Goal: Register for event/course

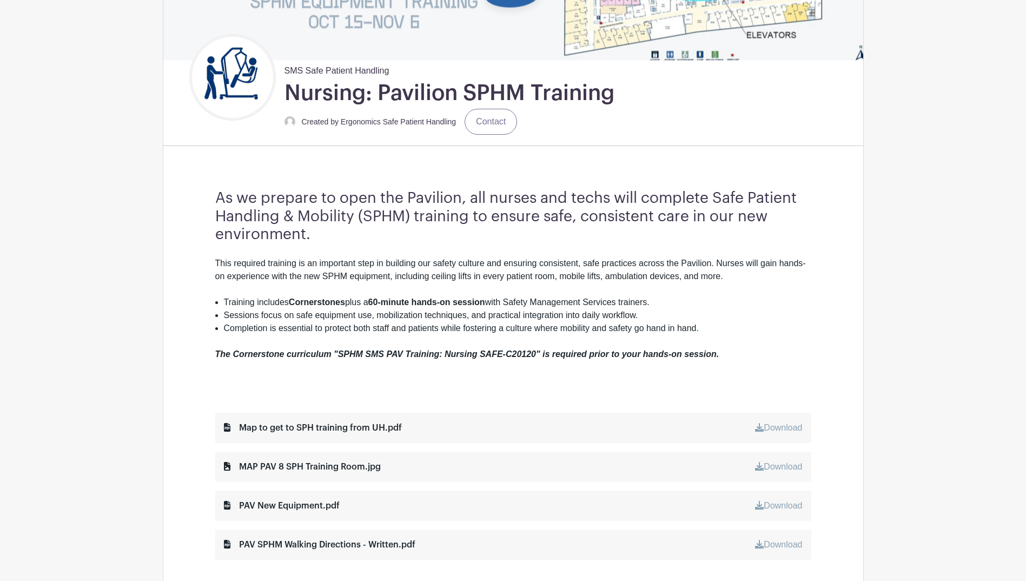
scroll to position [271, 0]
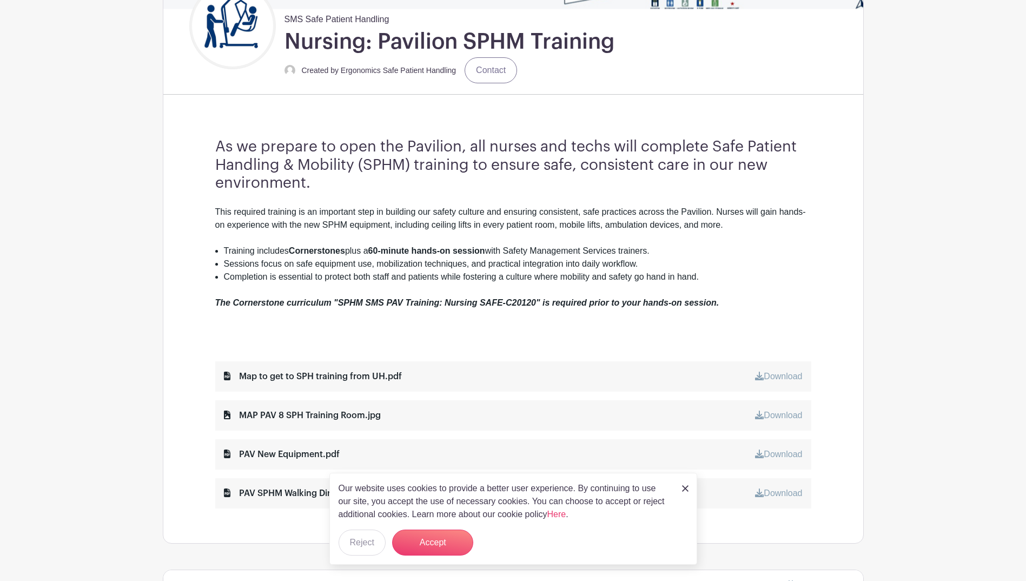
click at [411, 370] on div "Map to get to SPH training from UH.pdf Download" at bounding box center [513, 376] width 596 height 30
click at [611, 368] on div "Map to get to SPH training from UH.pdf Download" at bounding box center [513, 376] width 596 height 30
click at [685, 486] on img at bounding box center [685, 488] width 6 height 6
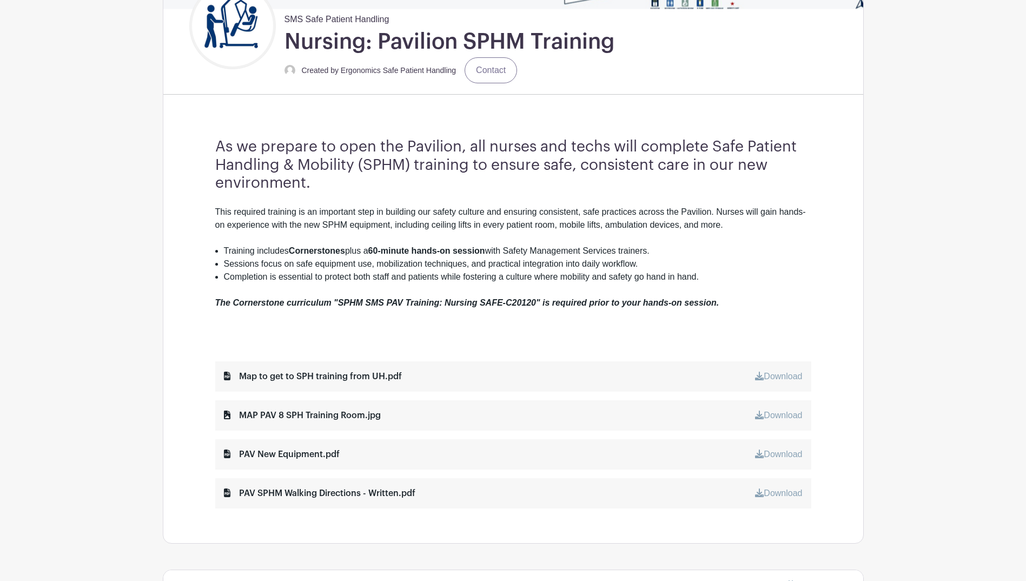
click at [358, 376] on div "Map to get to SPH training from UH.pdf" at bounding box center [313, 376] width 178 height 13
click at [344, 380] on div "Map to get to SPH training from UH.pdf" at bounding box center [313, 376] width 178 height 13
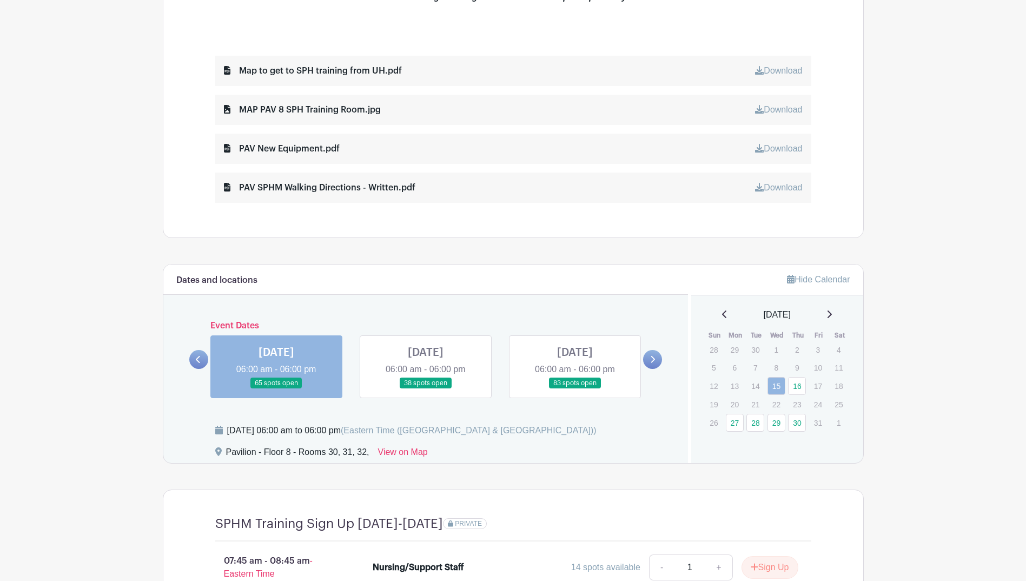
scroll to position [595, 0]
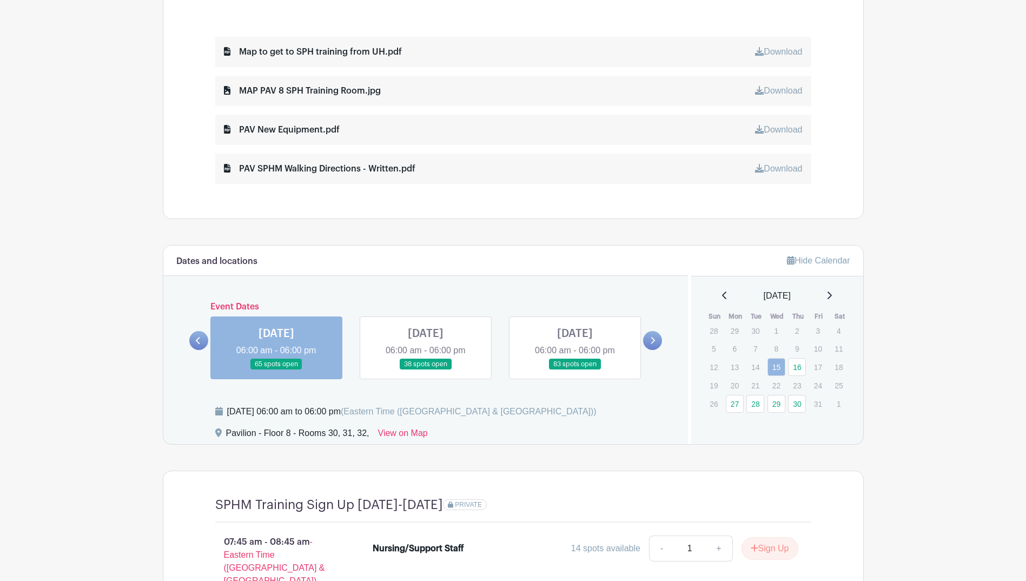
click at [832, 295] on icon at bounding box center [830, 296] width 4 height 8
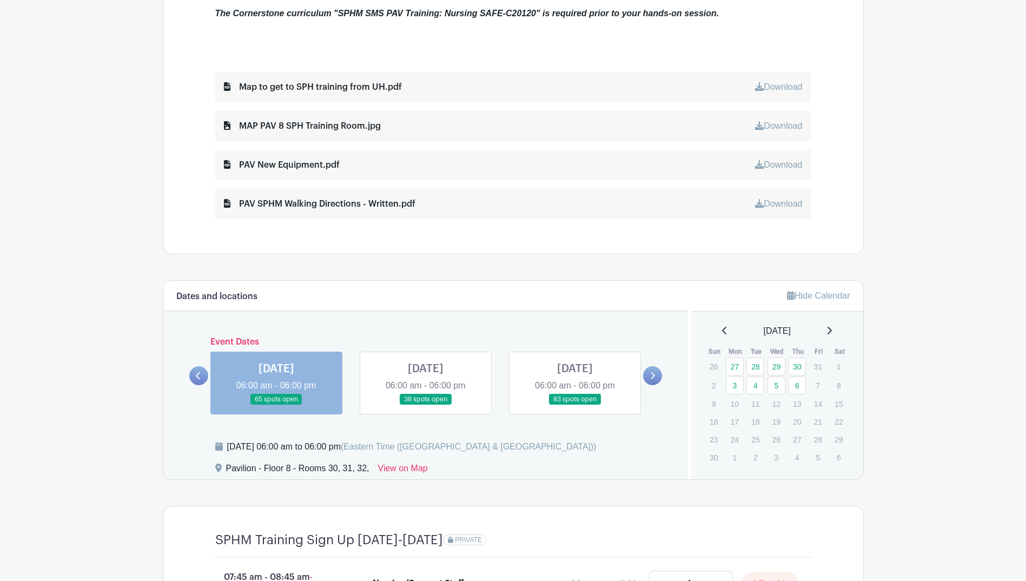
click at [657, 339] on div "Event Dates [DATE] 06:00 am - 06:00 pm 65 spots open [DATE] 06:00 am - 06:00 pm…" at bounding box center [425, 375] width 473 height 77
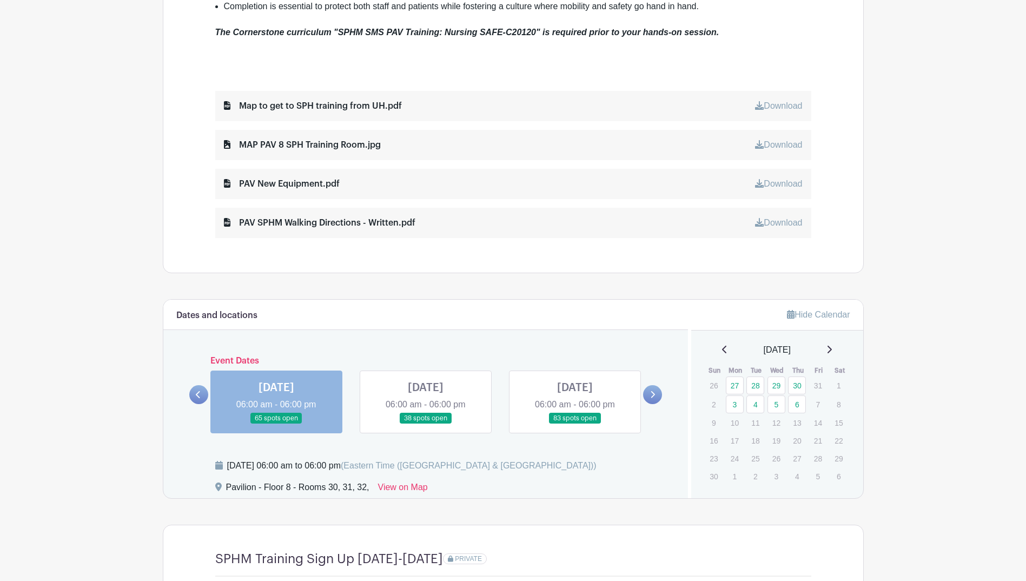
drag, startPoint x: 656, startPoint y: 385, endPoint x: 655, endPoint y: 391, distance: 6.2
click at [655, 390] on div "Event Dates [DATE] 06:00 am - 06:00 pm 65 spots open [DATE] 06:00 am - 06:00 pm…" at bounding box center [425, 394] width 473 height 77
click at [655, 391] on icon at bounding box center [652, 395] width 5 height 8
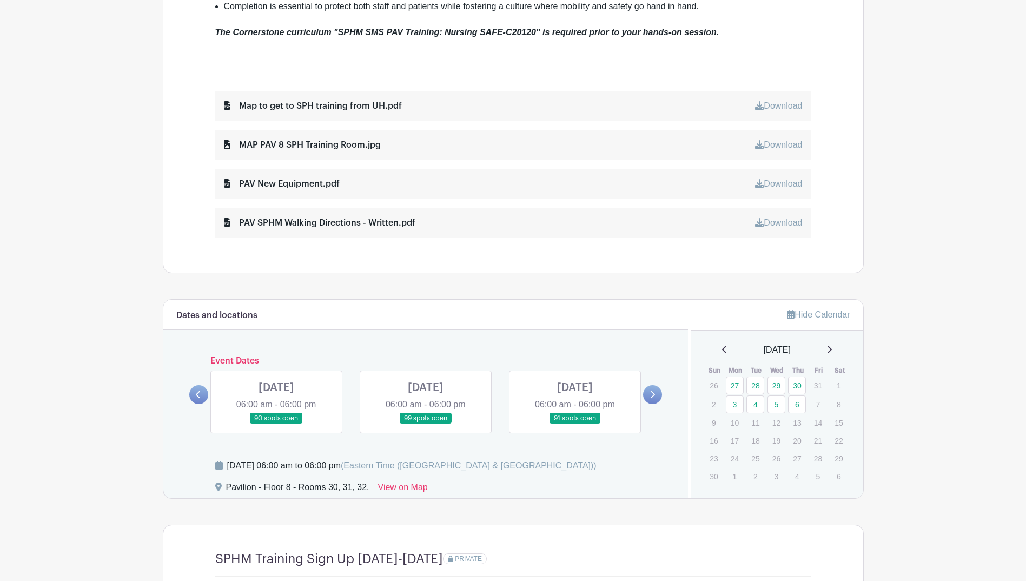
click at [656, 399] on link at bounding box center [652, 394] width 19 height 19
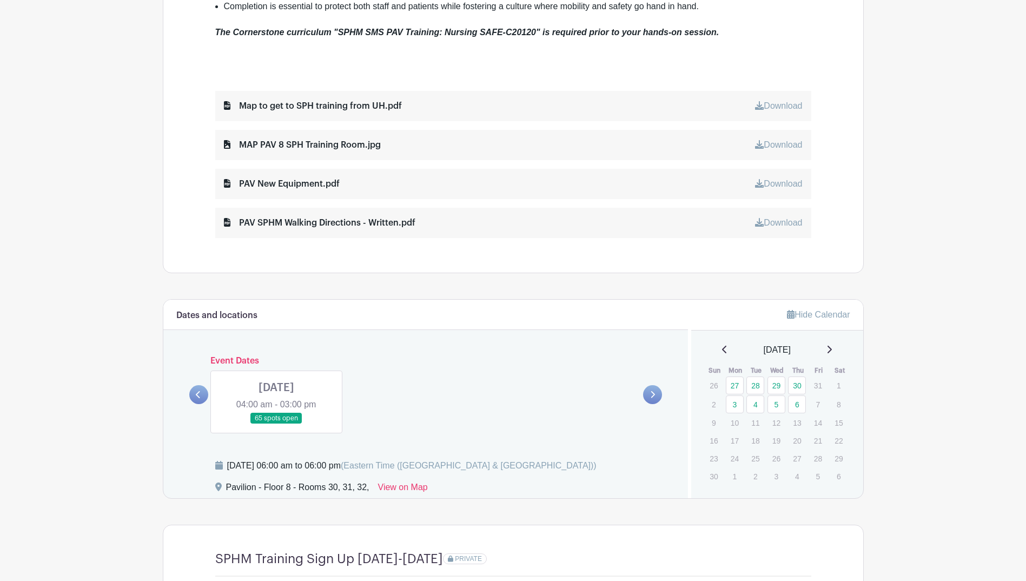
click at [197, 394] on icon at bounding box center [198, 394] width 4 height 7
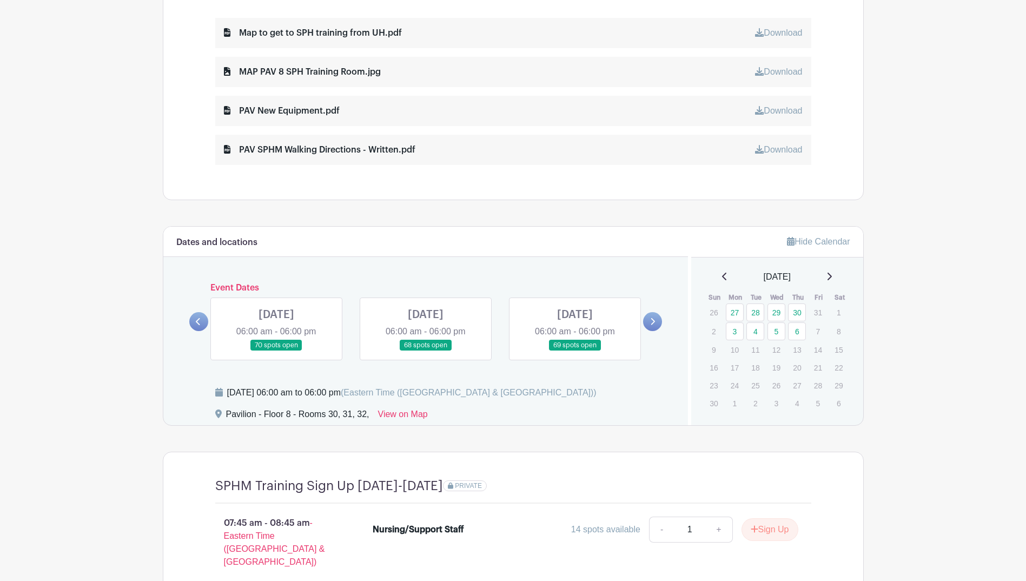
scroll to position [595, 0]
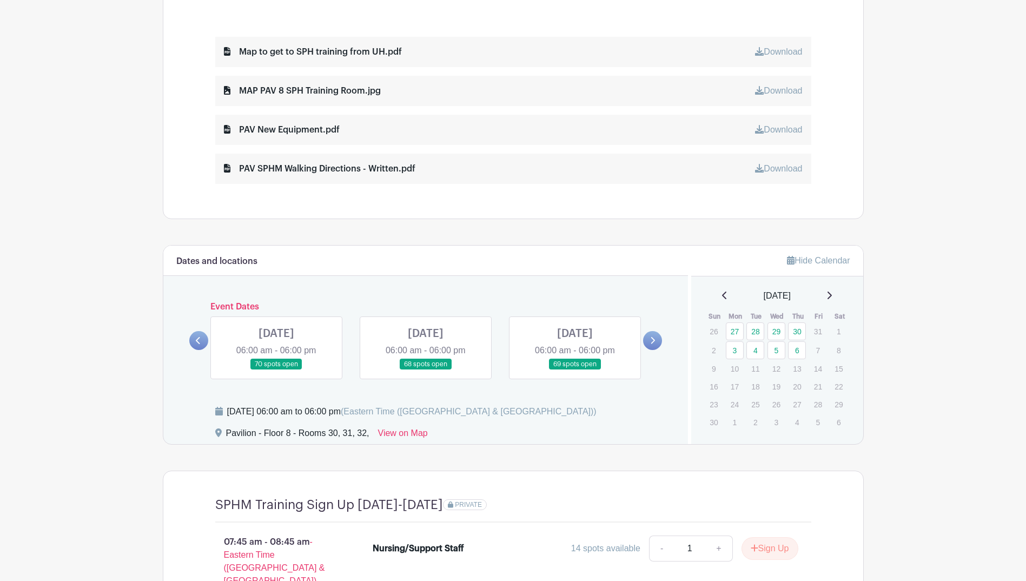
click at [722, 295] on icon at bounding box center [724, 296] width 4 height 8
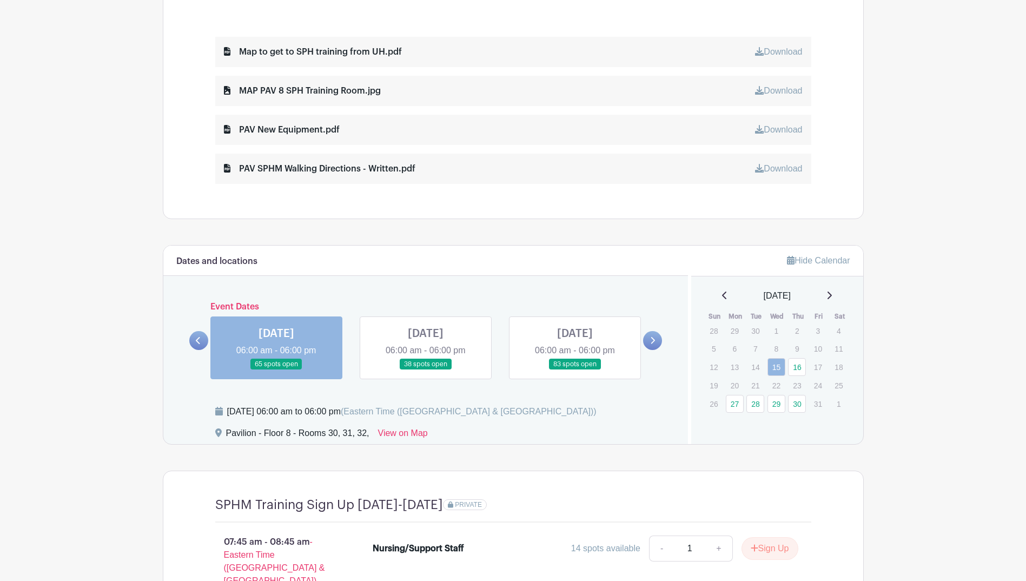
click at [832, 296] on icon at bounding box center [830, 296] width 4 height 8
click at [799, 349] on link "6" at bounding box center [797, 350] width 18 height 18
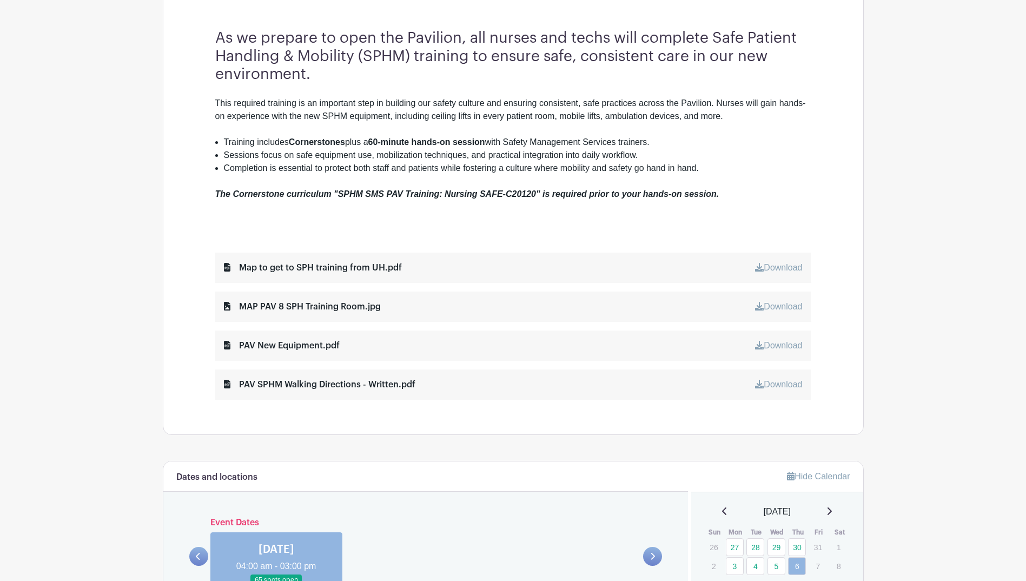
scroll to position [379, 0]
click at [722, 514] on icon at bounding box center [724, 512] width 4 height 8
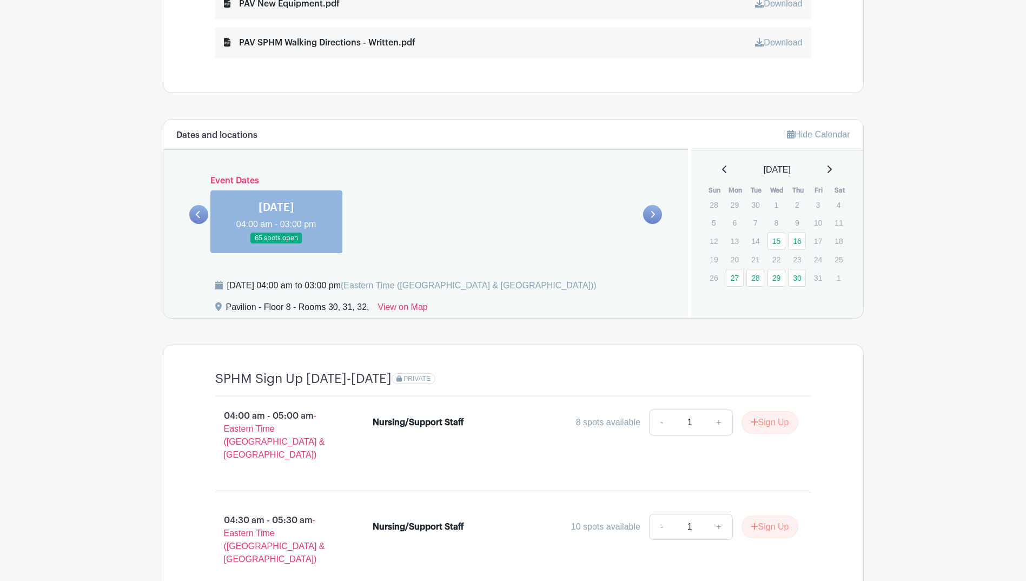
scroll to position [757, 0]
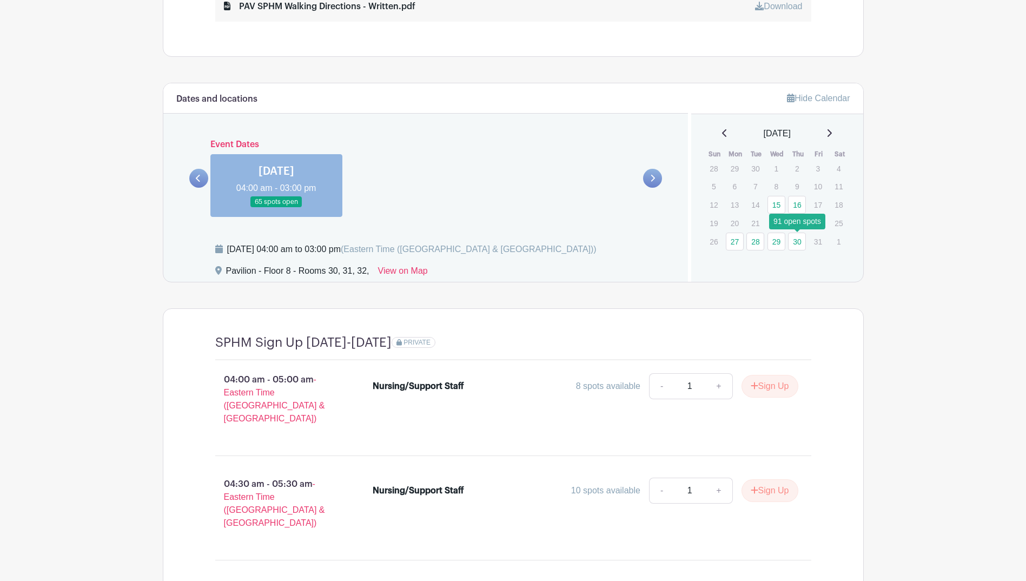
click at [794, 243] on link "30" at bounding box center [797, 242] width 18 height 18
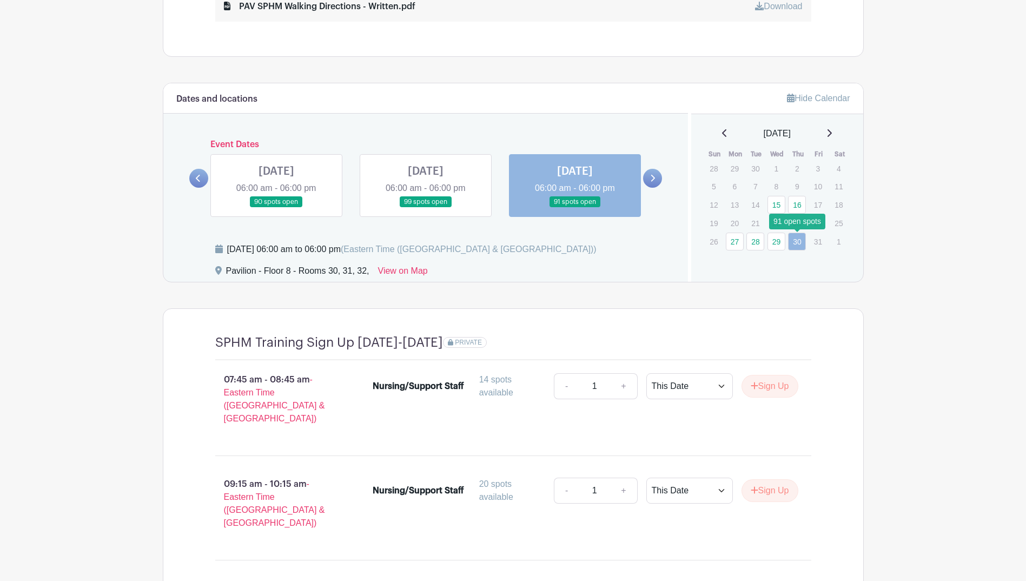
click at [795, 241] on link "30" at bounding box center [797, 242] width 18 height 18
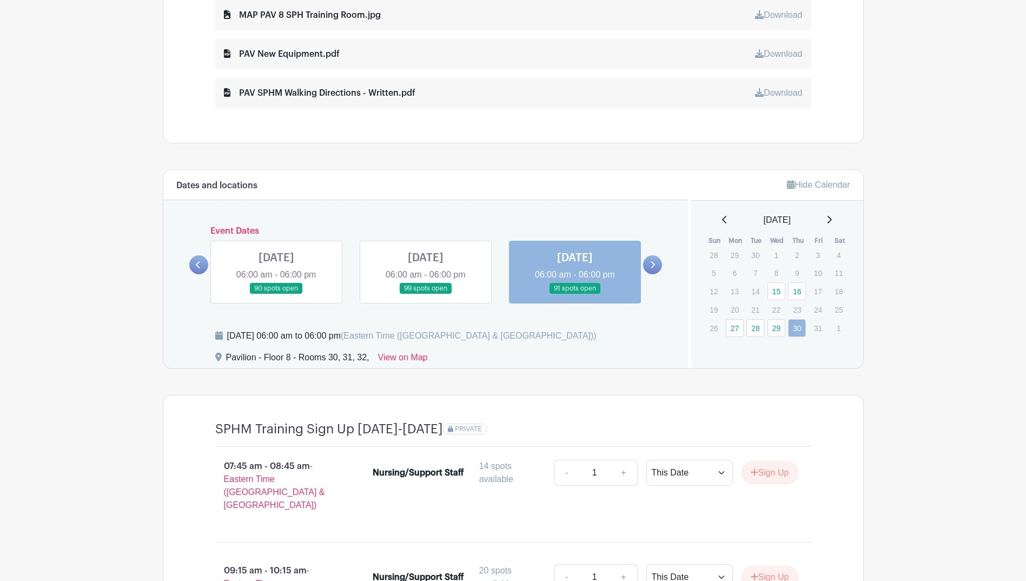
scroll to position [655, 0]
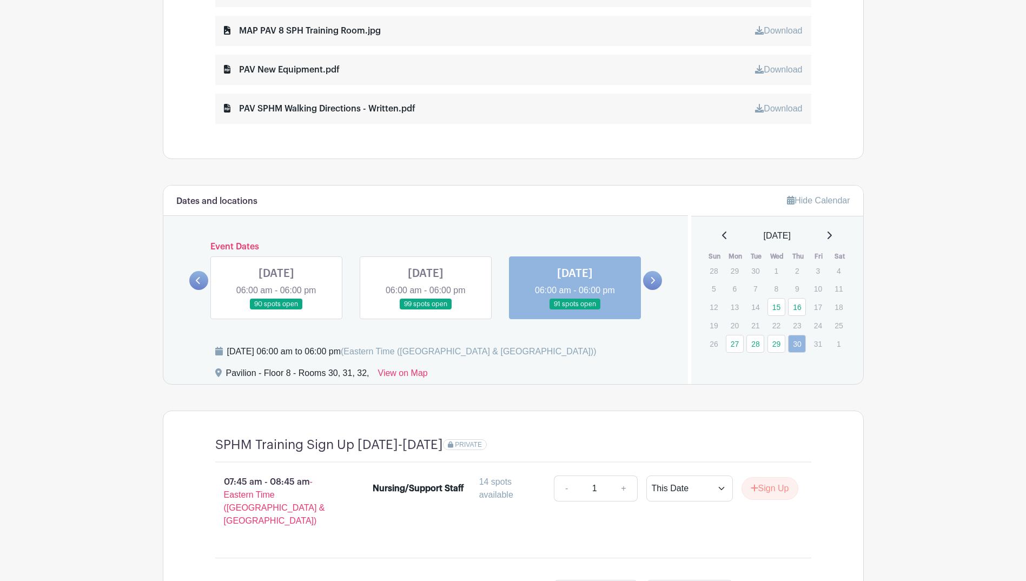
click at [832, 231] on icon at bounding box center [829, 235] width 5 height 9
click at [800, 292] on link "6" at bounding box center [797, 290] width 18 height 18
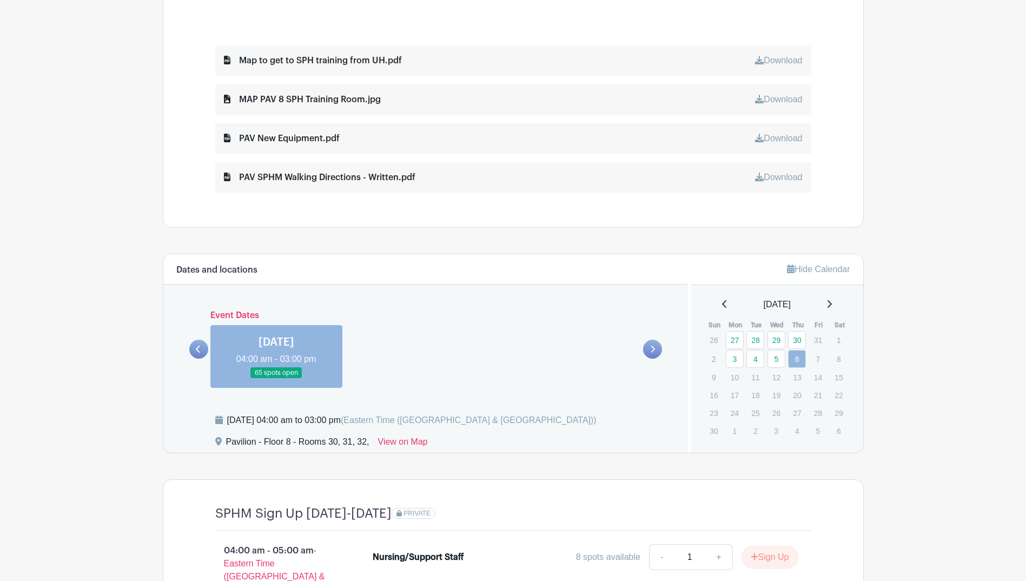
scroll to position [568, 0]
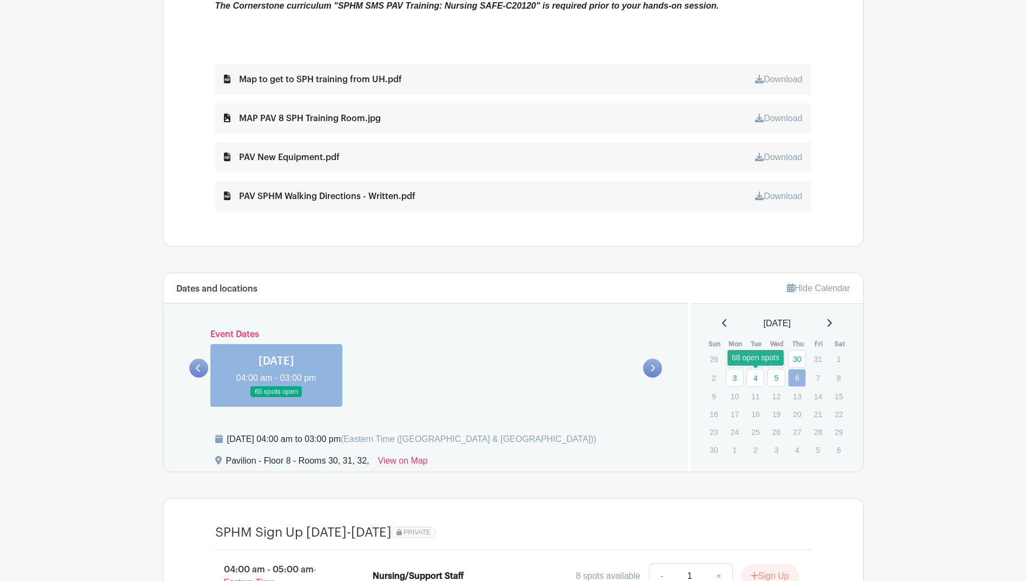
click at [750, 380] on link "4" at bounding box center [756, 378] width 18 height 18
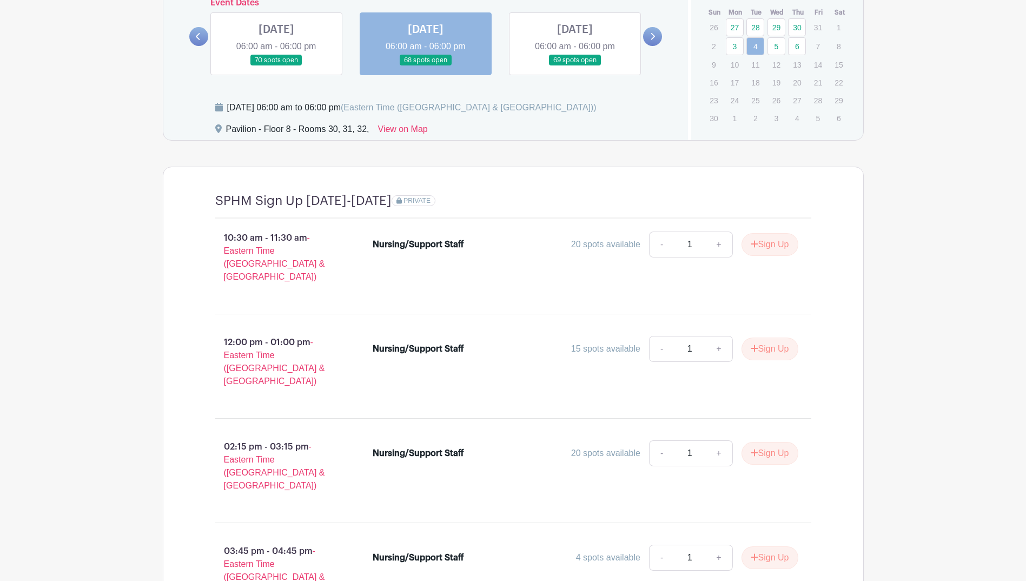
scroll to position [872, 0]
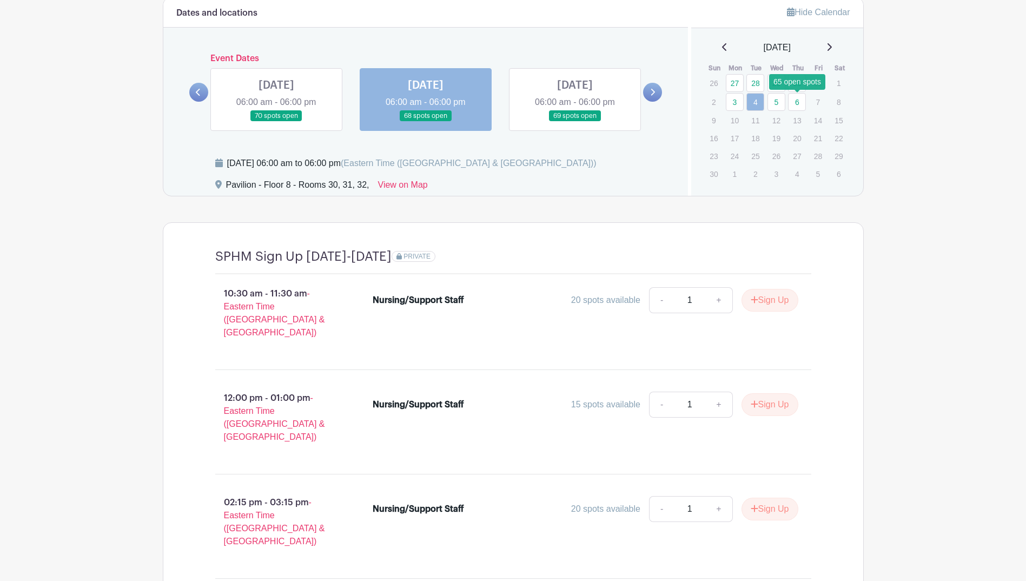
click at [795, 76] on div "[DATE] Sun Mon Tue Wed Thu Fri Sat 26 27 28 29 30 31 1 2 3 4 5 6 7 8 9 10 11 12…" at bounding box center [777, 112] width 146 height 142
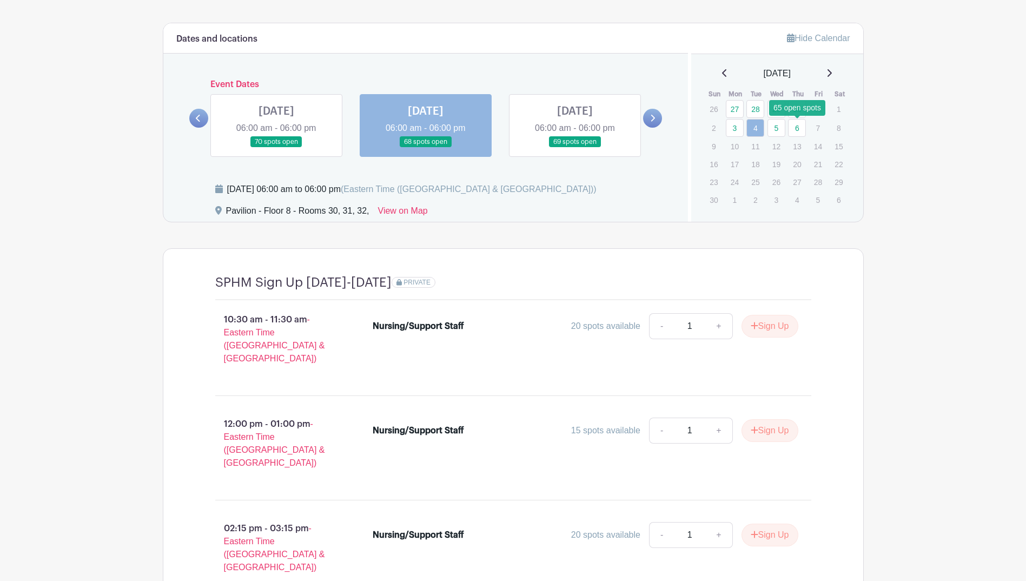
click at [799, 125] on link "6" at bounding box center [797, 128] width 18 height 18
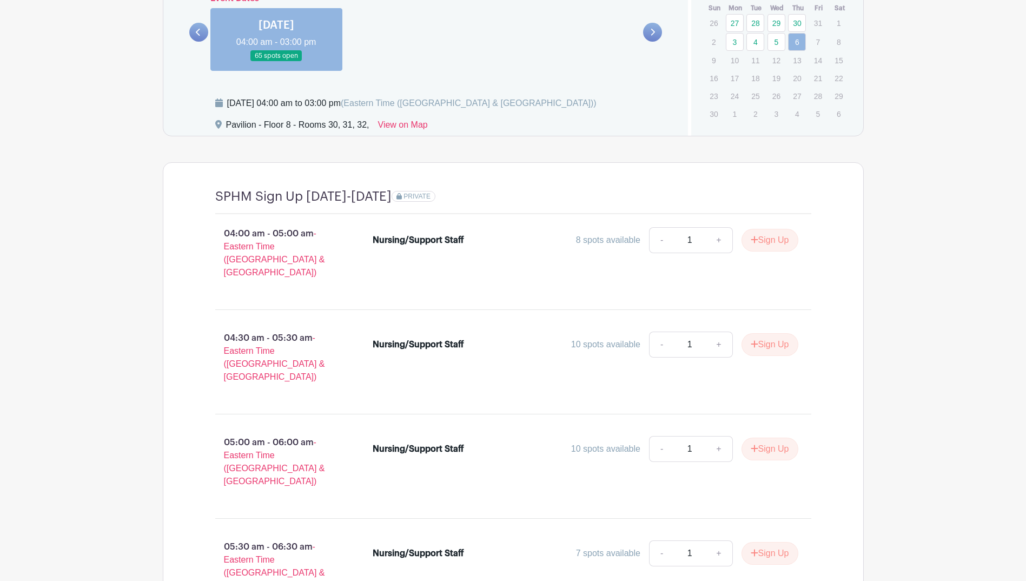
scroll to position [980, 0]
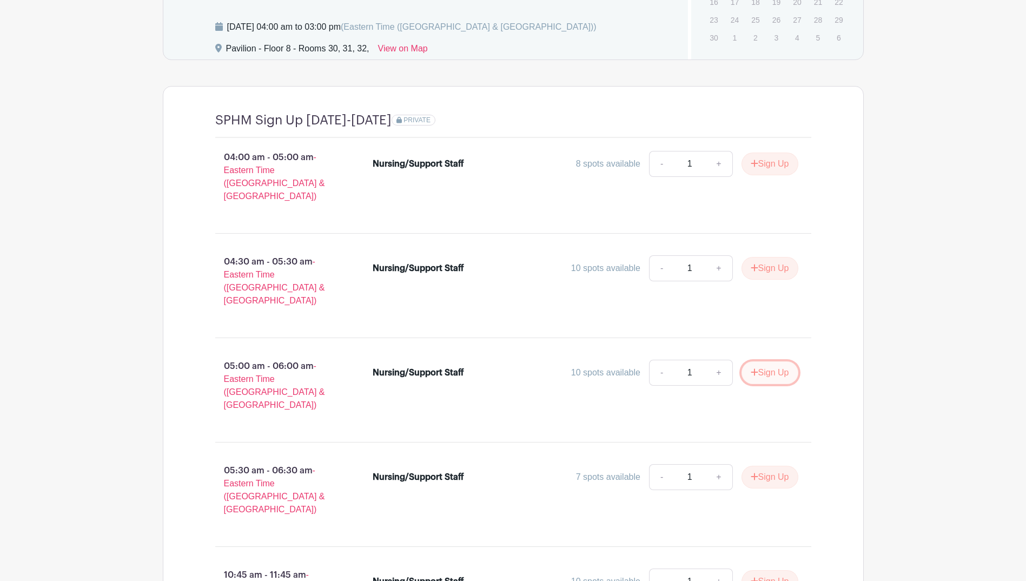
click at [770, 361] on button "Sign Up" at bounding box center [770, 372] width 57 height 23
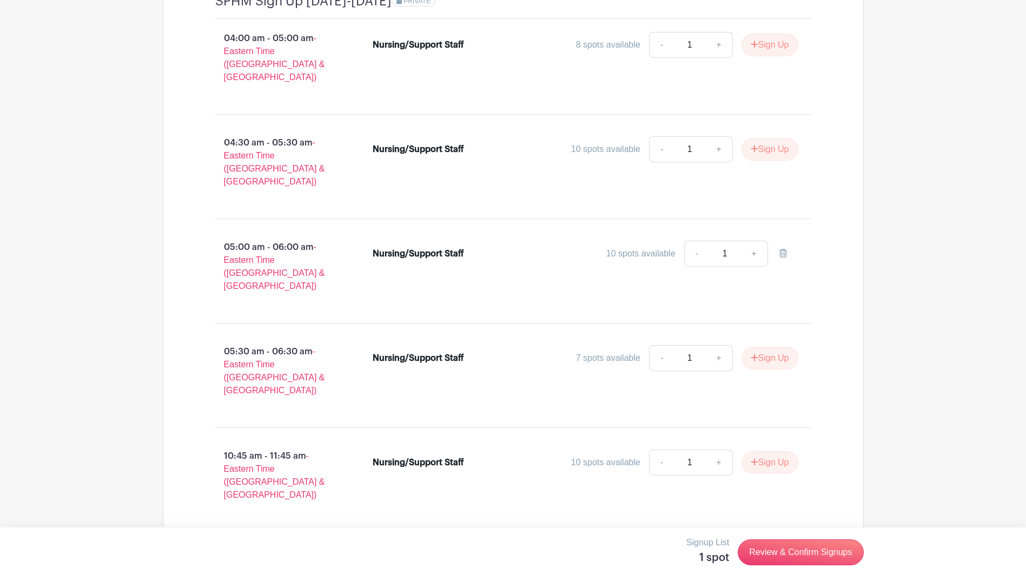
scroll to position [1142, 0]
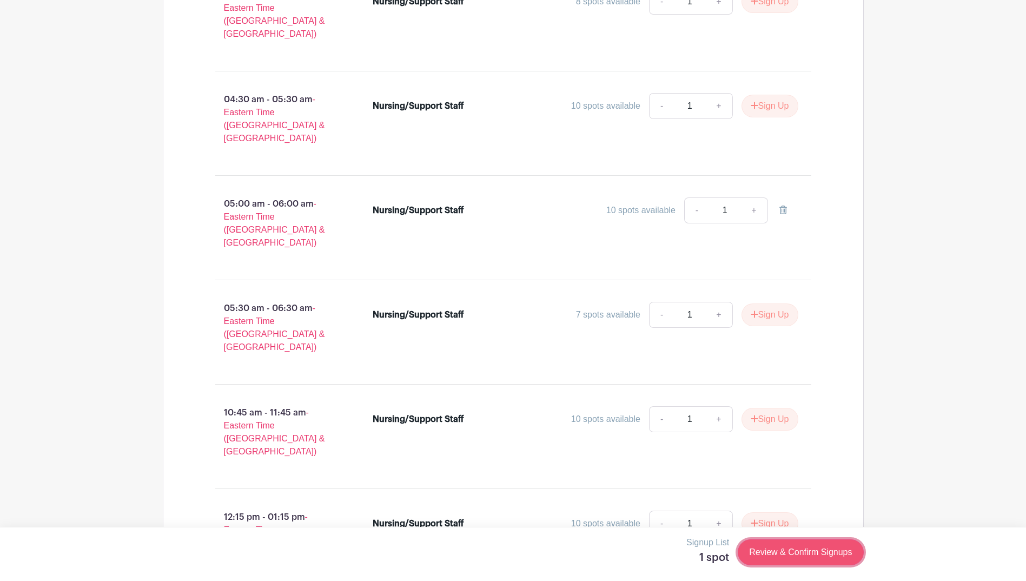
click at [812, 555] on link "Review & Confirm Signups" at bounding box center [801, 552] width 126 height 26
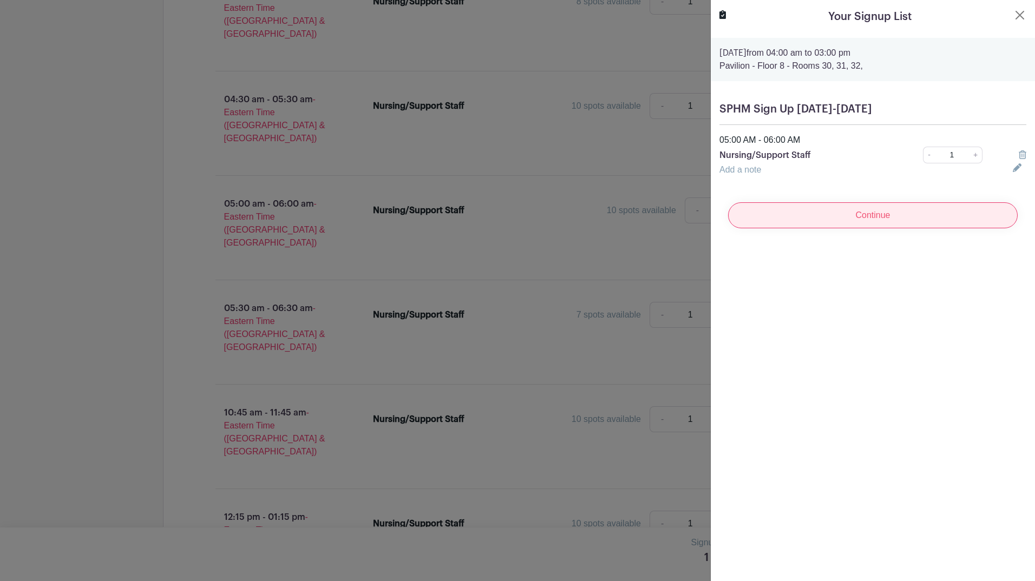
click at [842, 220] on input "Continue" at bounding box center [872, 215] width 289 height 26
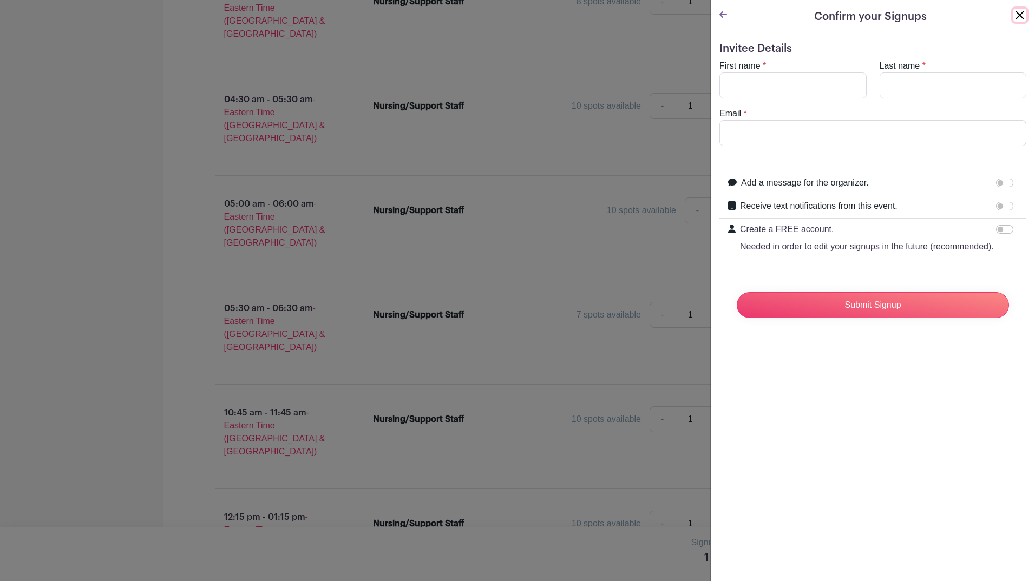
click at [1013, 14] on button "Close" at bounding box center [1019, 15] width 13 height 13
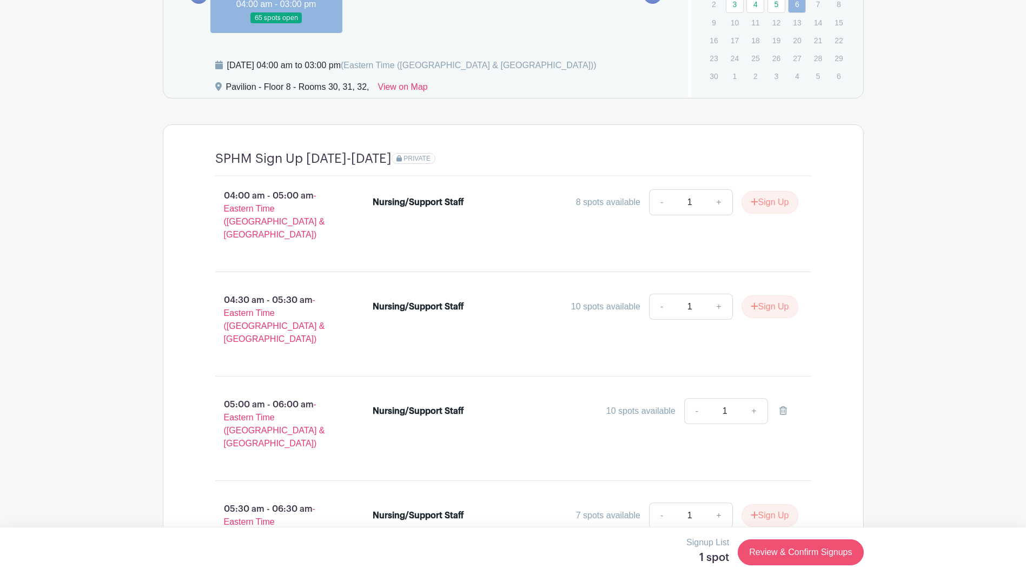
scroll to position [926, 0]
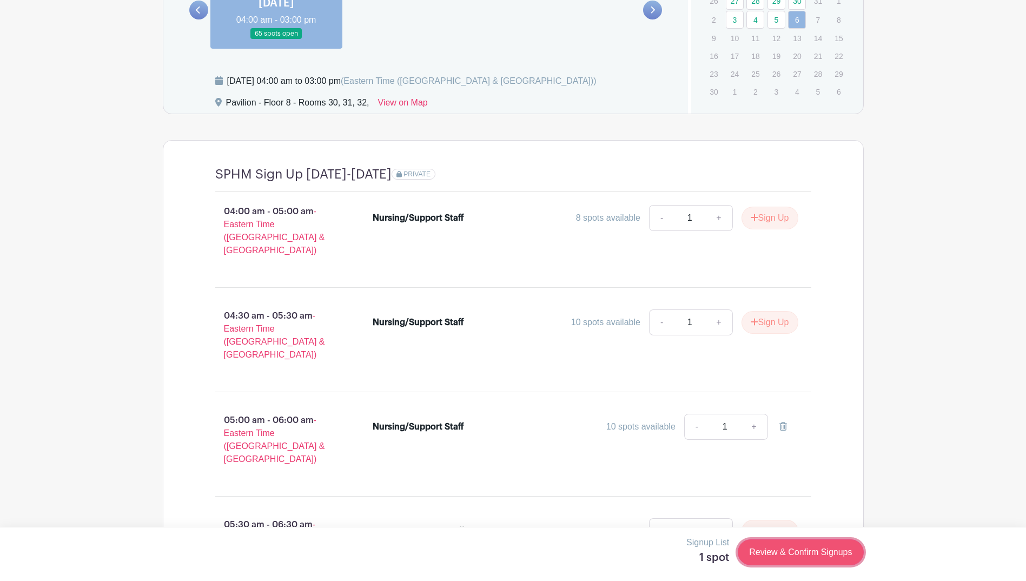
click at [791, 555] on link "Review & Confirm Signups" at bounding box center [801, 552] width 126 height 26
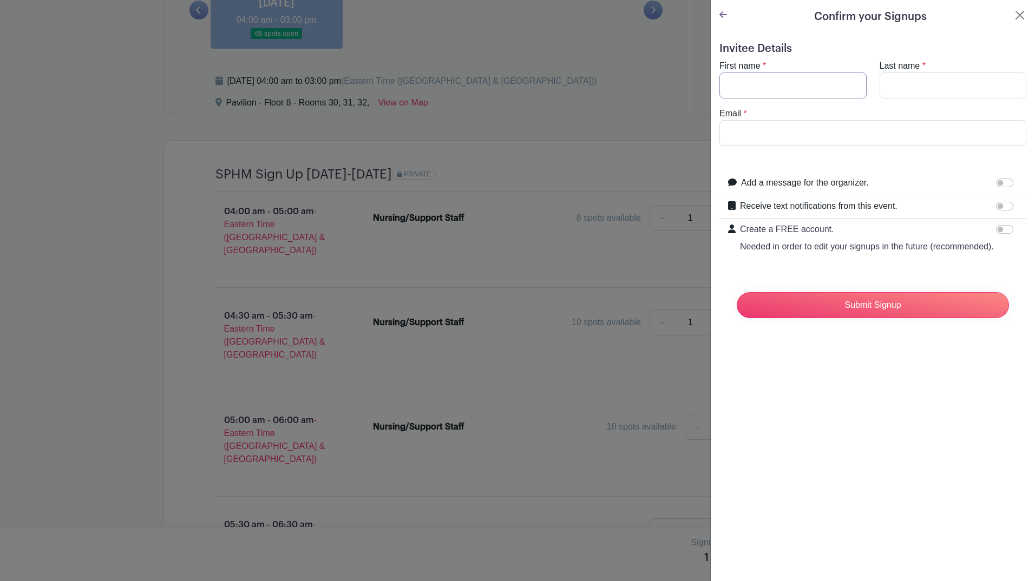
click at [770, 80] on input "First name" at bounding box center [792, 86] width 147 height 26
type input "[PERSON_NAME]"
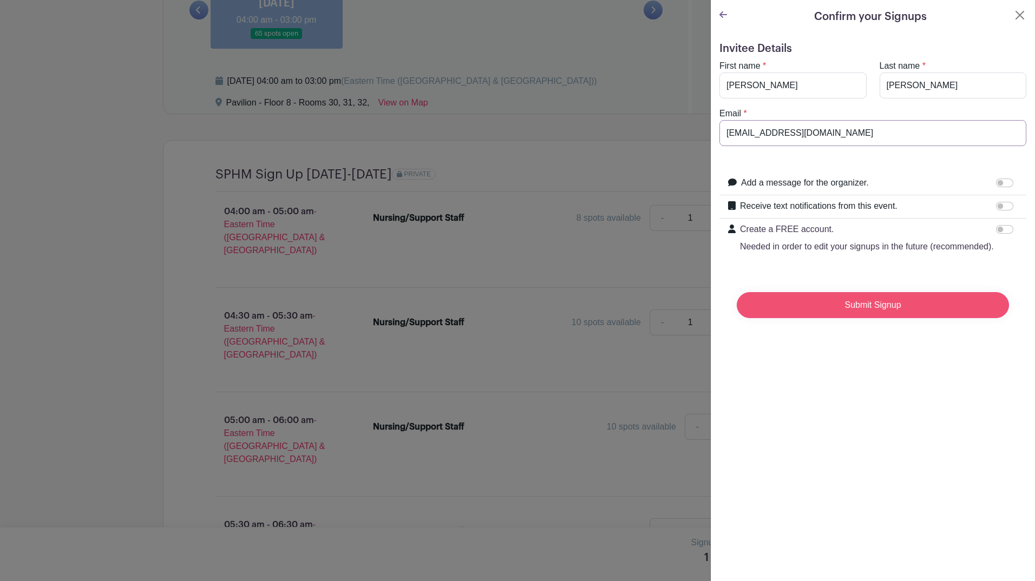
type input "[EMAIL_ADDRESS][DOMAIN_NAME]"
click at [866, 313] on input "Submit Signup" at bounding box center [872, 305] width 272 height 26
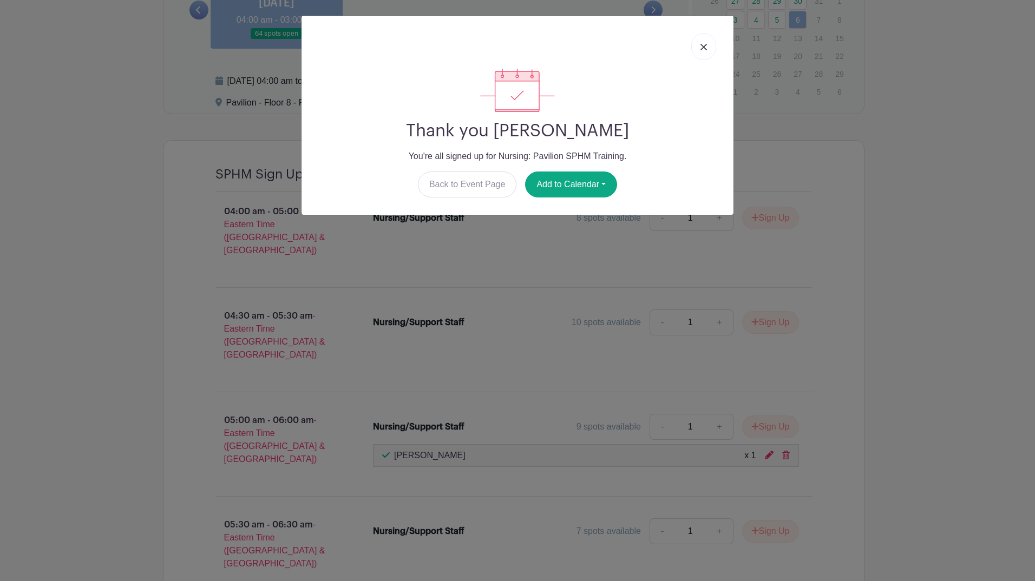
click at [702, 48] on img at bounding box center [703, 47] width 6 height 6
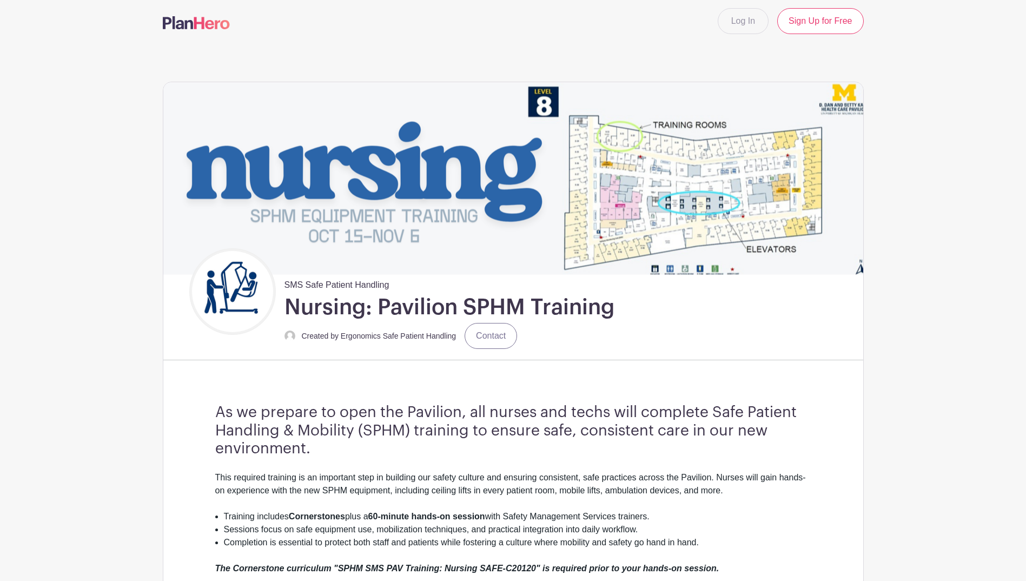
scroll to position [0, 0]
